Goal: Task Accomplishment & Management: Use online tool/utility

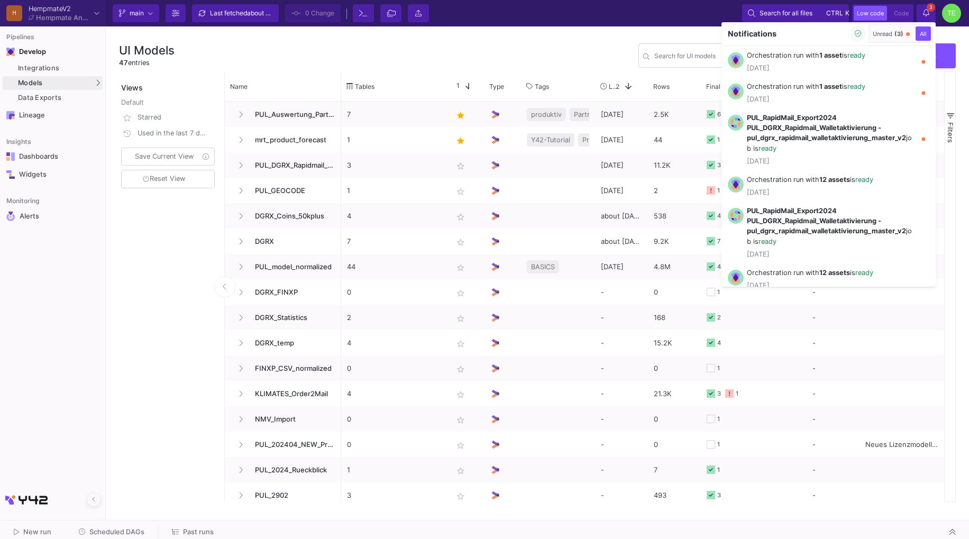
click at [526, 50] on div at bounding box center [484, 269] width 969 height 539
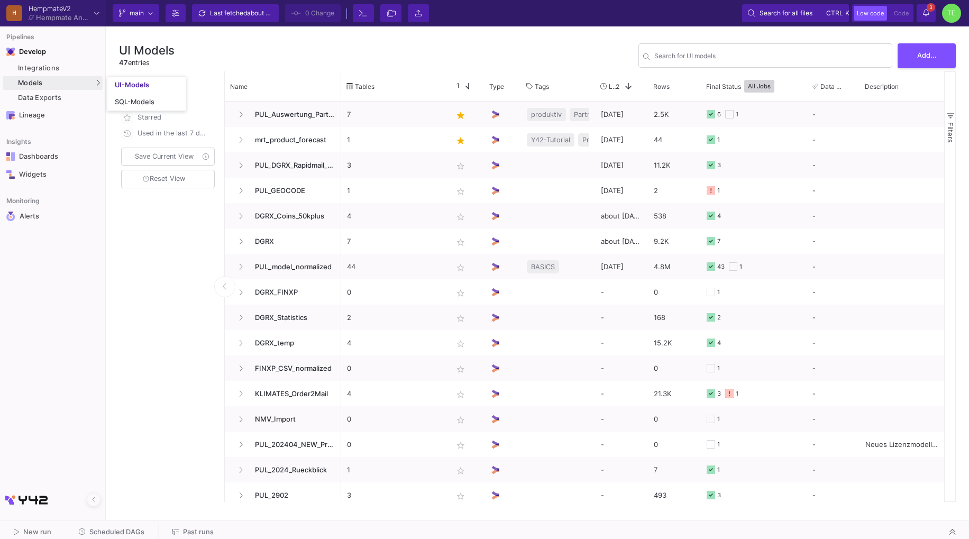
click at [50, 79] on div "Models" at bounding box center [53, 83] width 100 height 14
click at [123, 85] on div "UI-Models" at bounding box center [132, 85] width 34 height 8
click at [40, 80] on span "Models" at bounding box center [30, 83] width 25 height 8
click at [626, 84] on span at bounding box center [629, 86] width 10 height 10
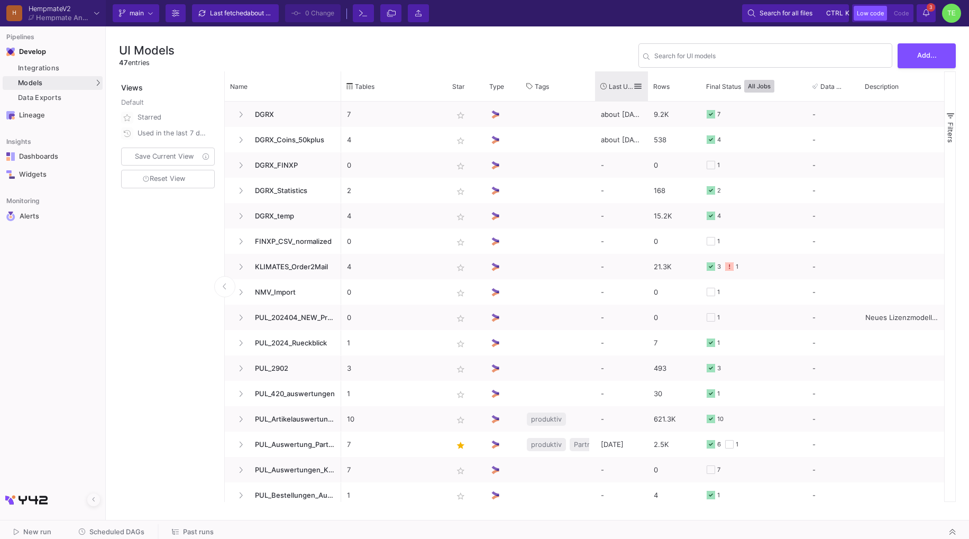
click at [626, 84] on span "Last Used" at bounding box center [621, 87] width 24 height 8
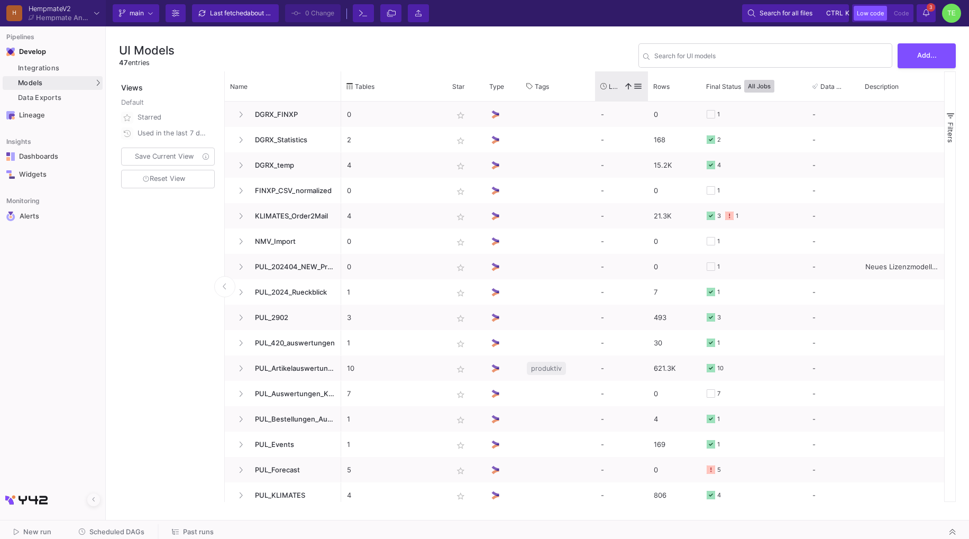
click at [610, 90] on div "Last Used 1" at bounding box center [616, 86] width 33 height 24
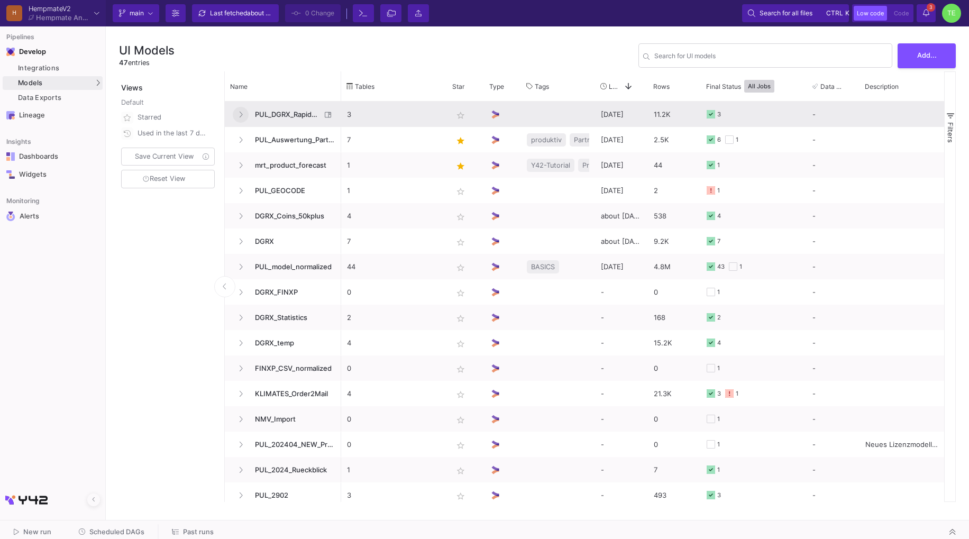
click at [242, 113] on icon at bounding box center [241, 114] width 4 height 7
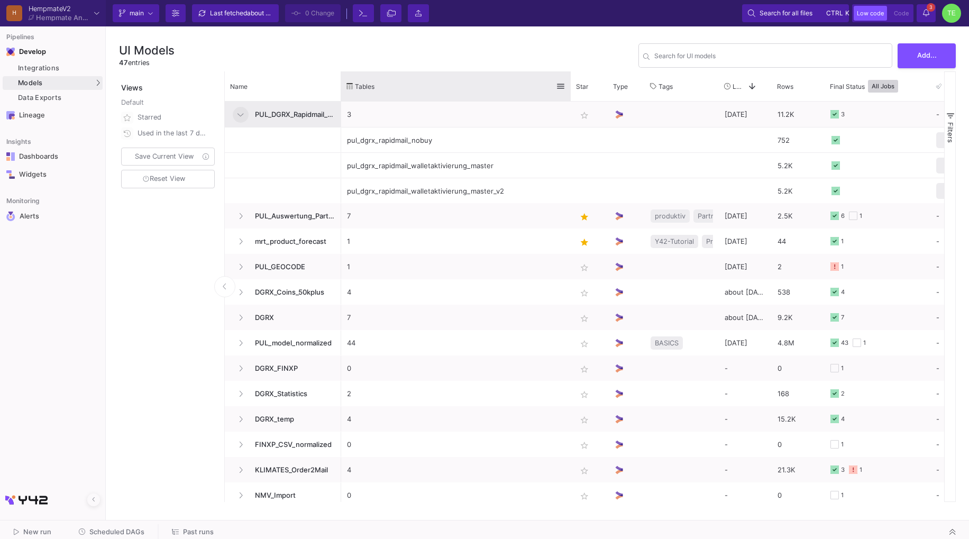
drag, startPoint x: 446, startPoint y: 85, endPoint x: 570, endPoint y: 89, distance: 123.8
click at [570, 89] on div at bounding box center [571, 86] width 4 height 30
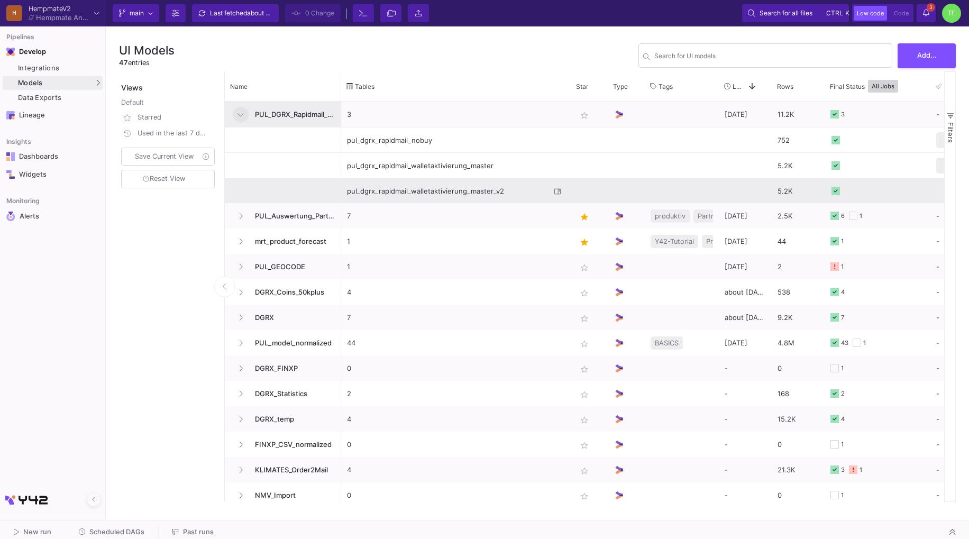
click at [428, 193] on div "pul_dgrx_rapidmail_walletaktivierung_master_v2" at bounding box center [449, 191] width 204 height 25
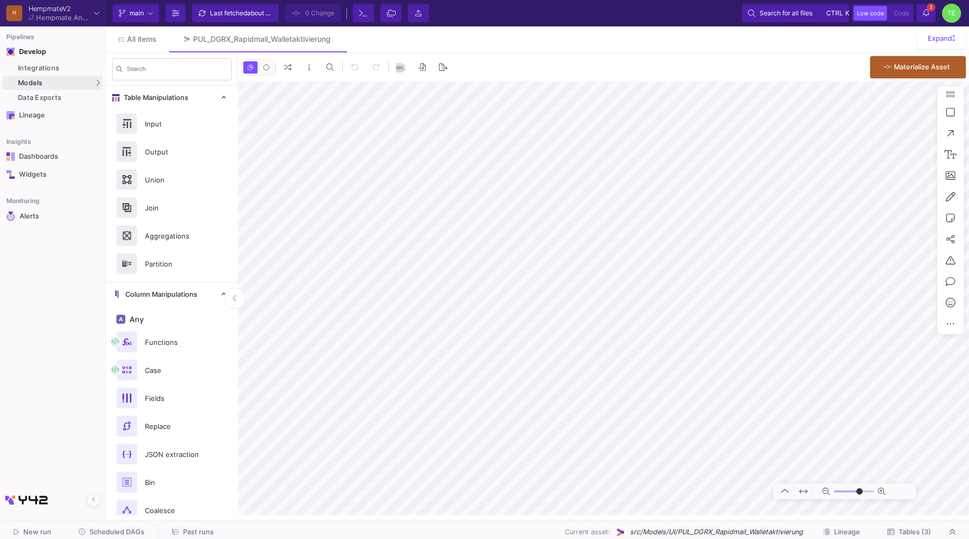
type input "-23"
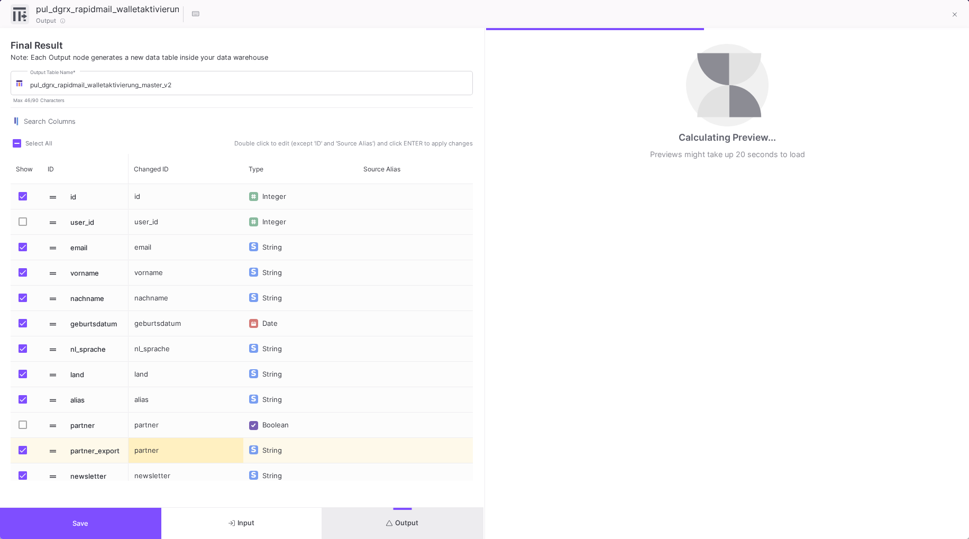
click at [407, 524] on span "Output" at bounding box center [402, 523] width 32 height 8
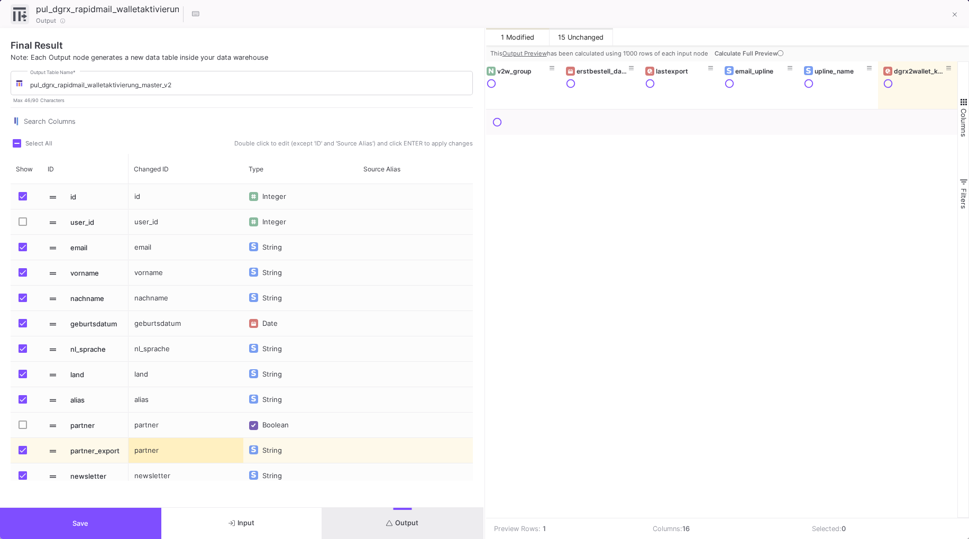
scroll to position [0, 798]
click at [735, 53] on span "Calculate Full Preview" at bounding box center [750, 53] width 71 height 7
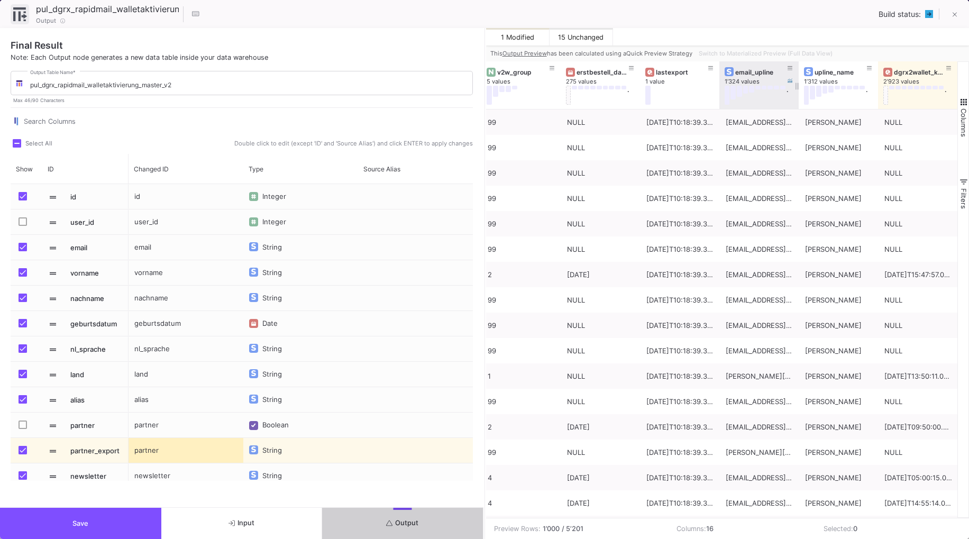
click at [765, 73] on div "email_upline" at bounding box center [761, 72] width 52 height 8
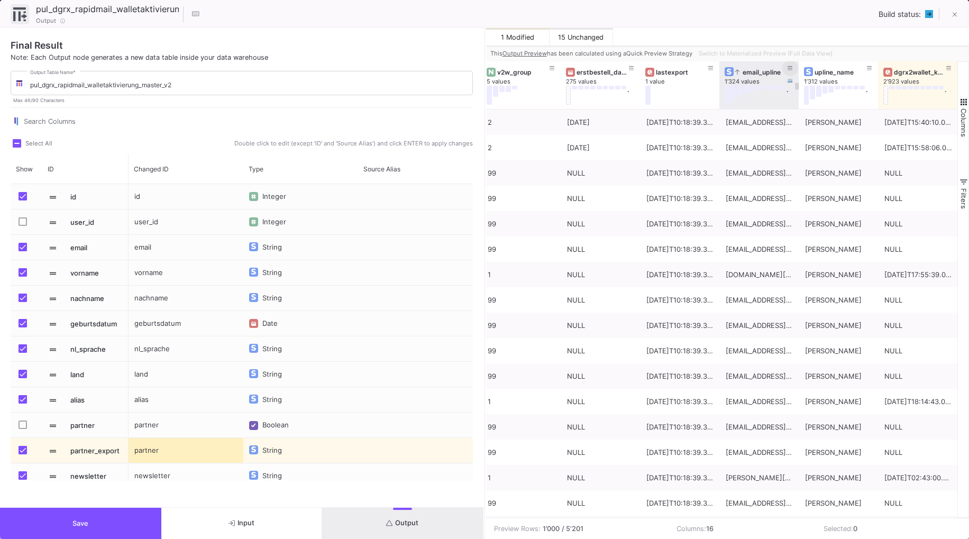
click at [790, 68] on icon at bounding box center [790, 69] width 5 height 6
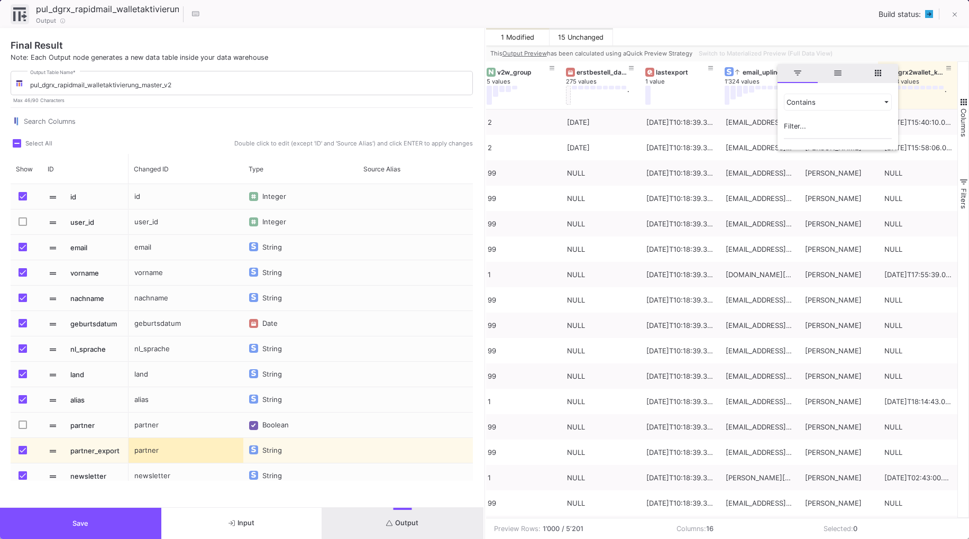
click at [800, 126] on input "Filter Value" at bounding box center [838, 128] width 108 height 21
type input "[PERSON_NAME][EMAIL_ADDRESS][DOMAIN_NAME]"
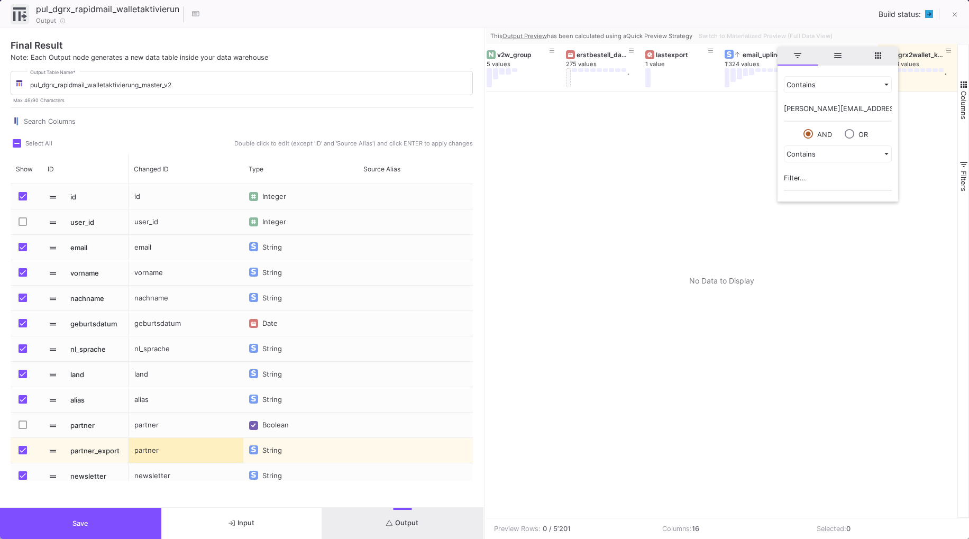
click at [750, 13] on div "pul_dgrx_rapidmail_walletaktivierung_master_v2 46 / 90 Output Build status:" at bounding box center [484, 14] width 969 height 28
click at [788, 81] on icon at bounding box center [790, 80] width 5 height 5
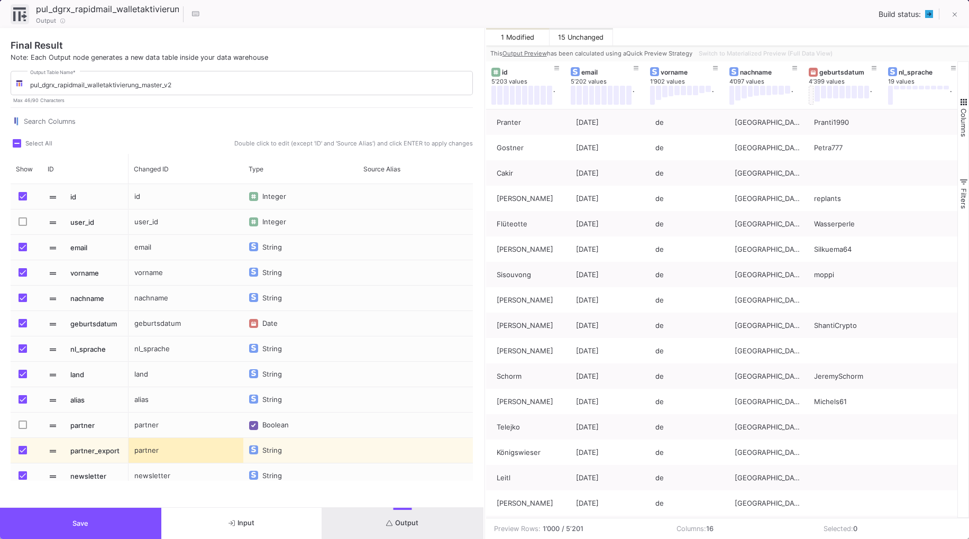
scroll to position [0, 0]
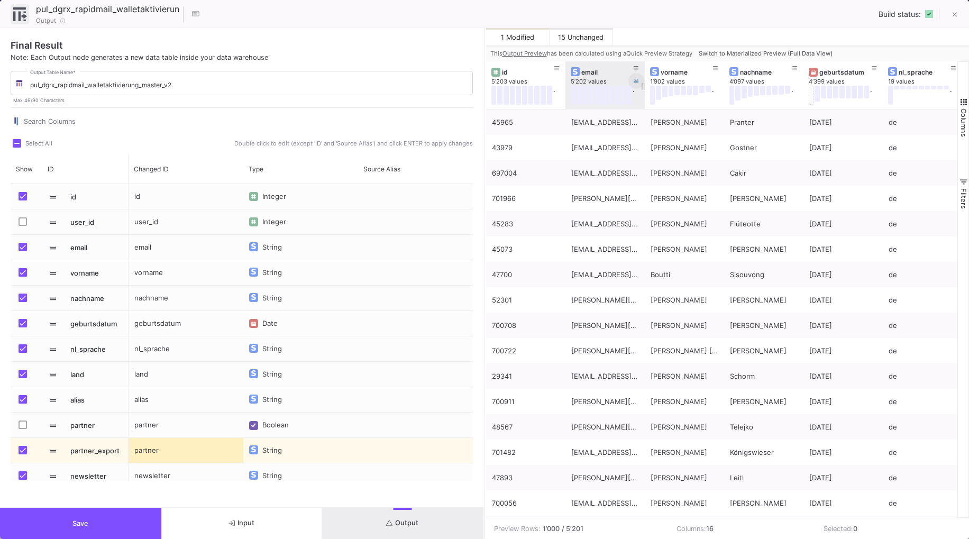
click at [638, 84] on fa-icon at bounding box center [636, 81] width 5 height 6
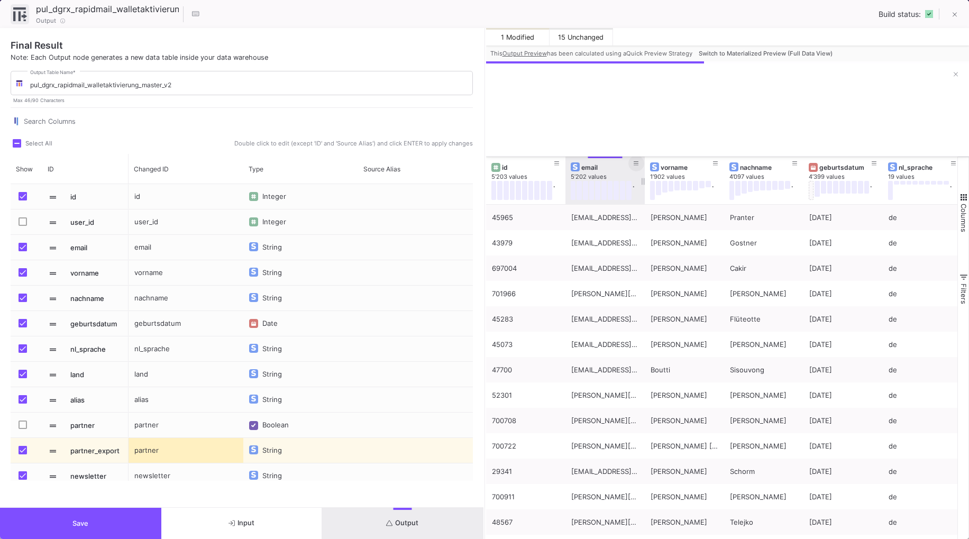
click at [636, 162] on icon at bounding box center [636, 163] width 5 height 4
click at [654, 218] on input "Filter Value" at bounding box center [684, 223] width 108 height 21
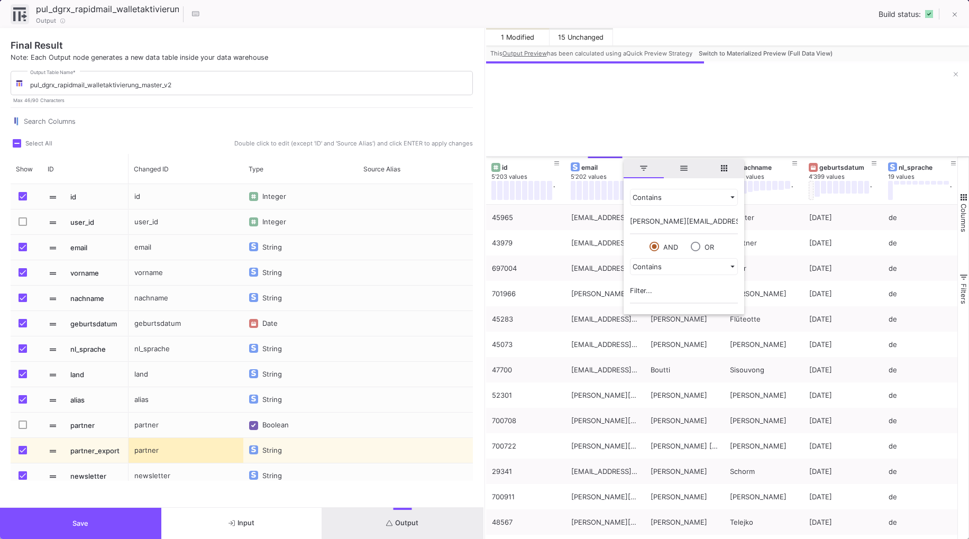
type input "[PERSON_NAME][EMAIL_ADDRESS][DOMAIN_NAME]"
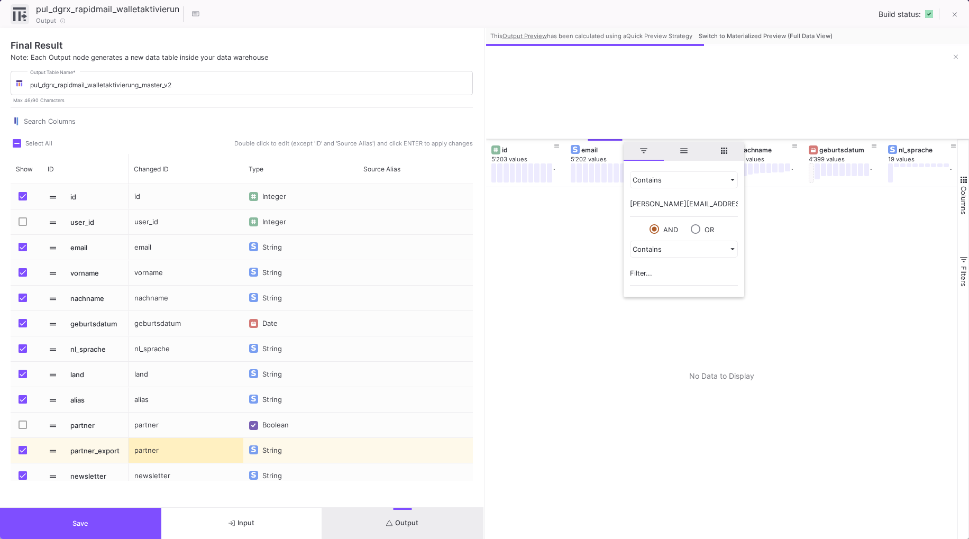
click at [785, 31] on button "Switch to Materialized Preview (Full Data View)" at bounding box center [766, 36] width 138 height 16
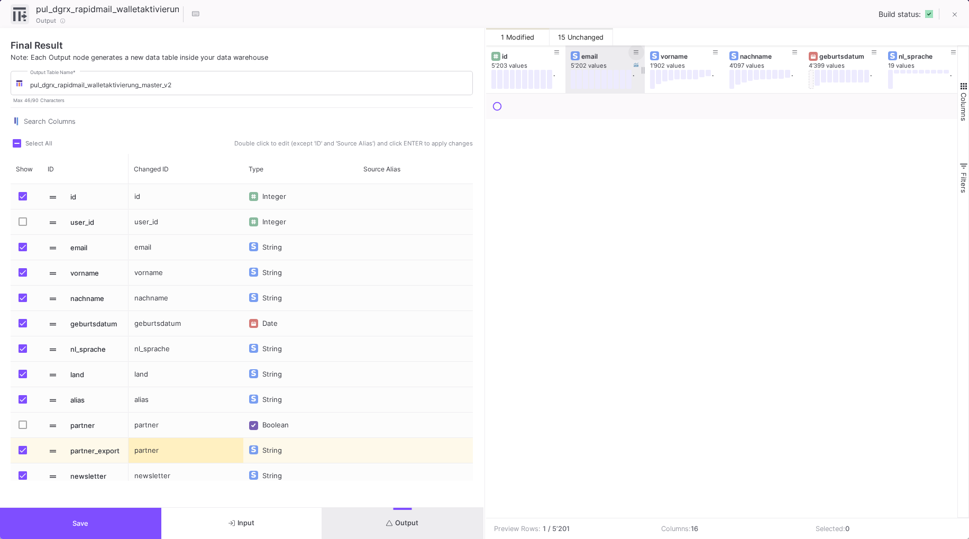
click at [639, 51] on button at bounding box center [636, 52] width 16 height 16
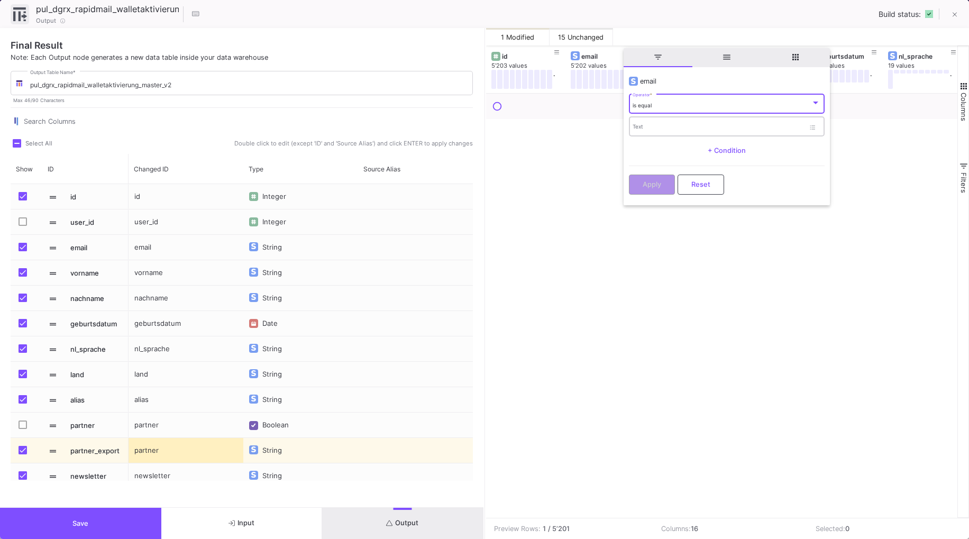
click at [652, 125] on input "Text" at bounding box center [719, 128] width 172 height 7
paste input "[PERSON_NAME][EMAIL_ADDRESS][DOMAIN_NAME]"
type input "[PERSON_NAME][EMAIL_ADDRESS][DOMAIN_NAME]"
click at [663, 180] on button "Apply" at bounding box center [652, 183] width 46 height 20
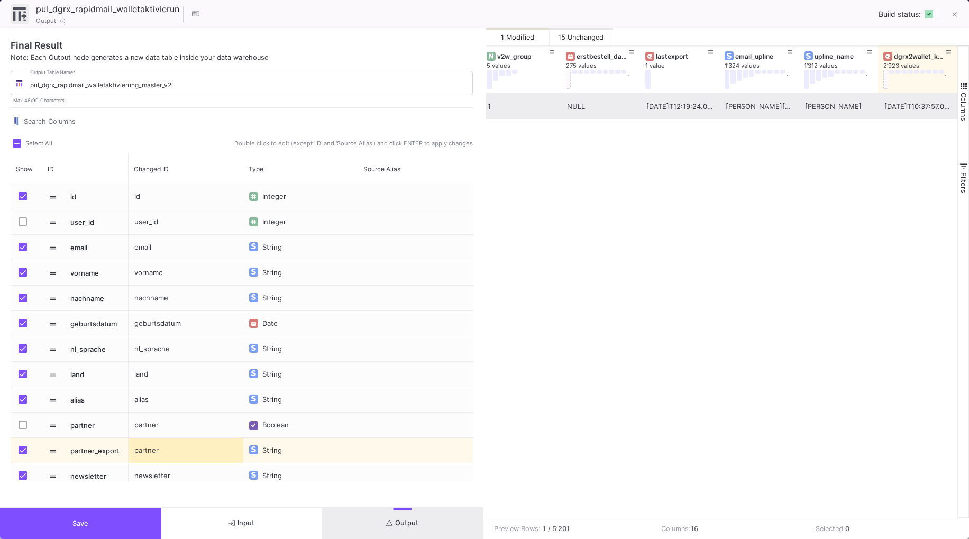
click at [91, 526] on button "Save" at bounding box center [80, 523] width 161 height 31
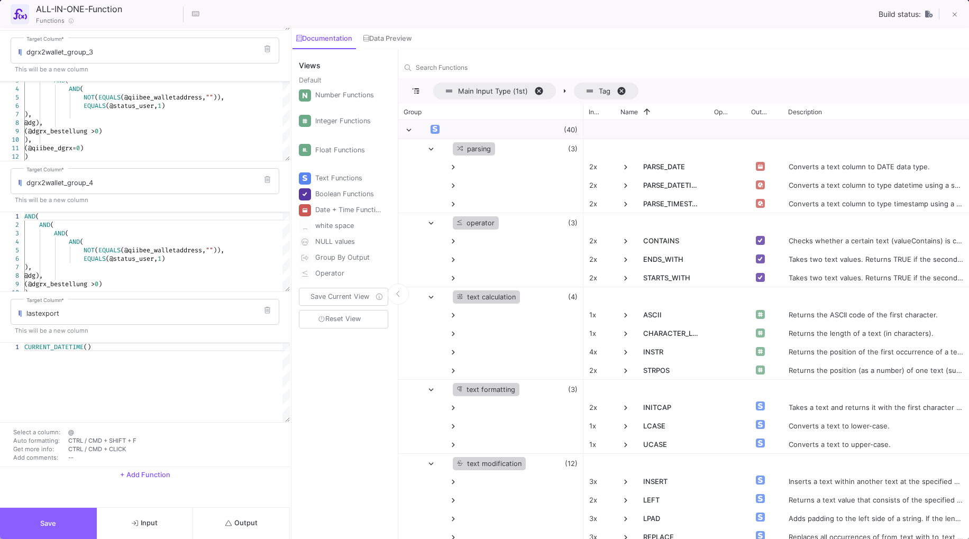
click at [53, 526] on span "Save" at bounding box center [48, 523] width 16 height 8
